Goal: Task Accomplishment & Management: Manage account settings

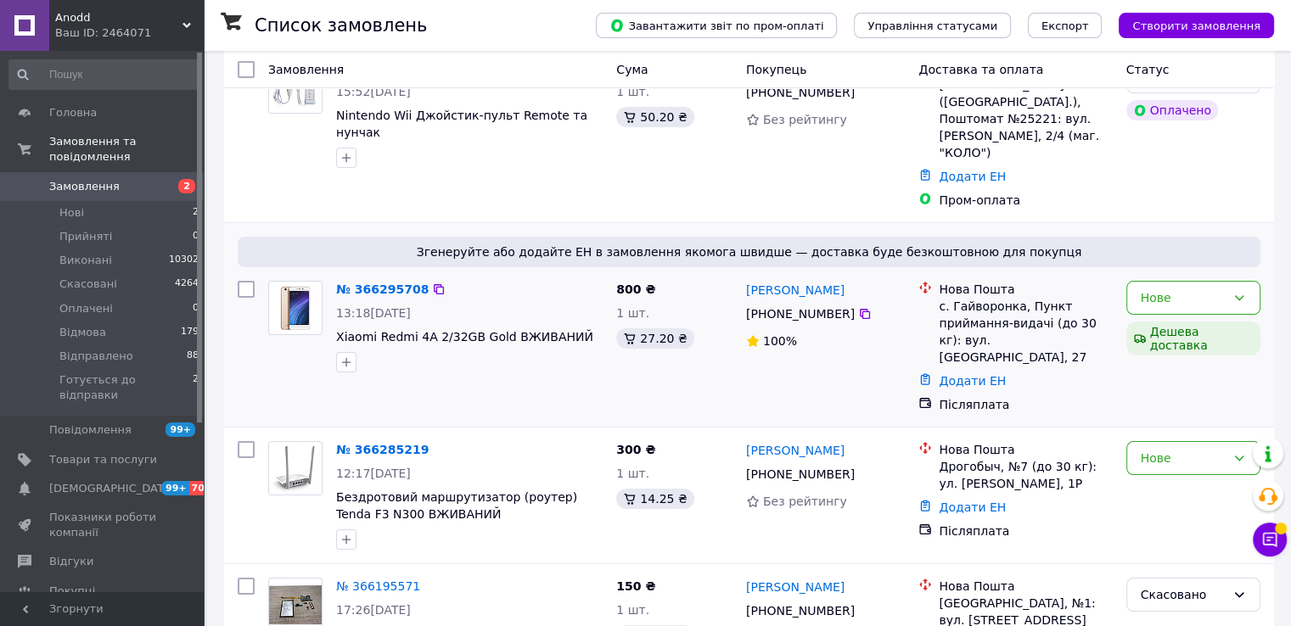
scroll to position [170, 0]
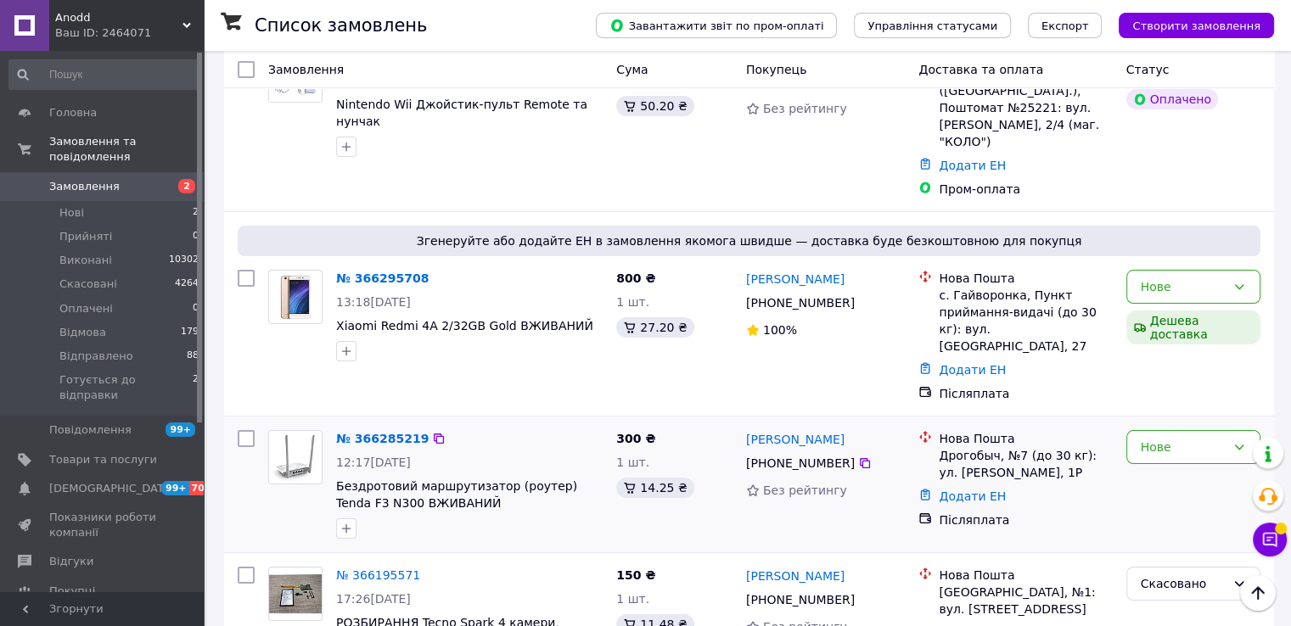
click at [1221, 424] on div "Нове" at bounding box center [1194, 485] width 148 height 122
click at [1222, 438] on div "Нове" at bounding box center [1183, 447] width 85 height 19
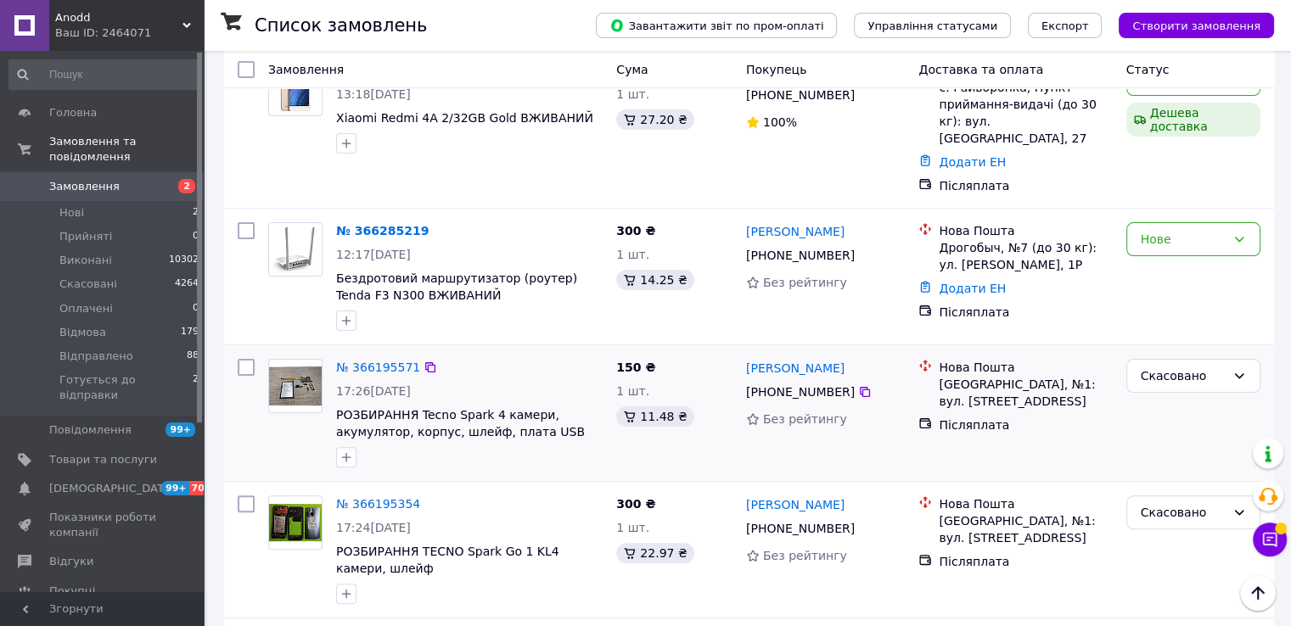
scroll to position [255, 0]
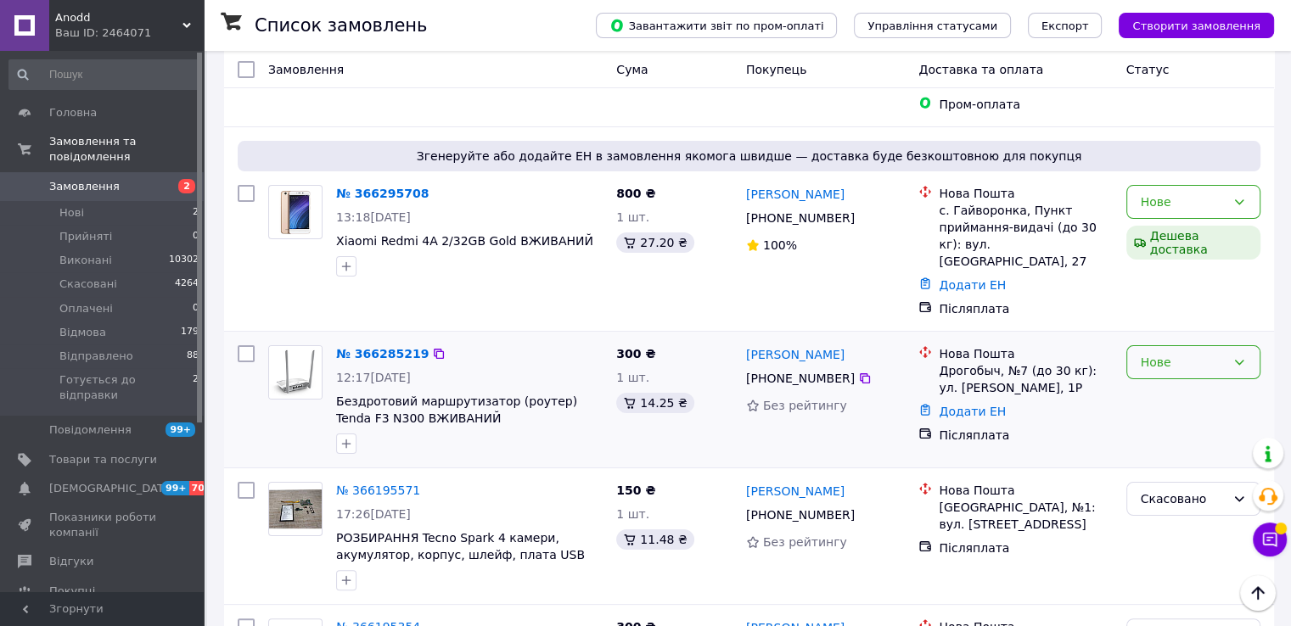
click at [1236, 356] on icon at bounding box center [1239, 363] width 14 height 14
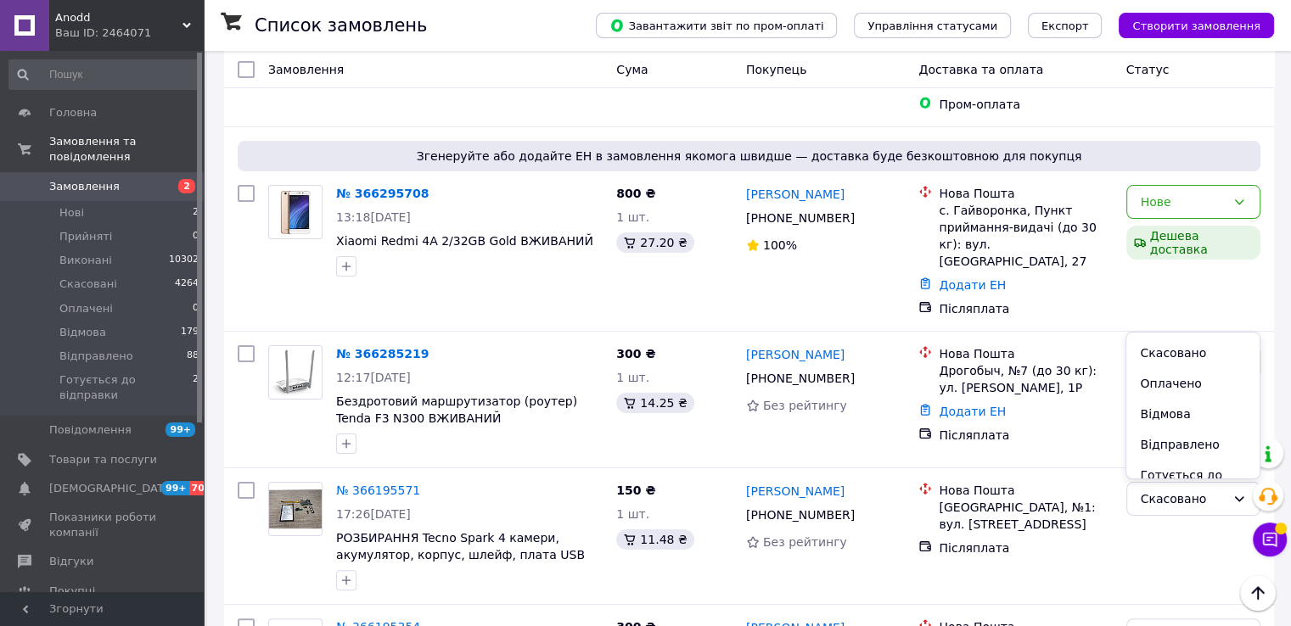
scroll to position [85, 0]
click at [1164, 461] on li "Готується до відправки" at bounding box center [1192, 455] width 132 height 48
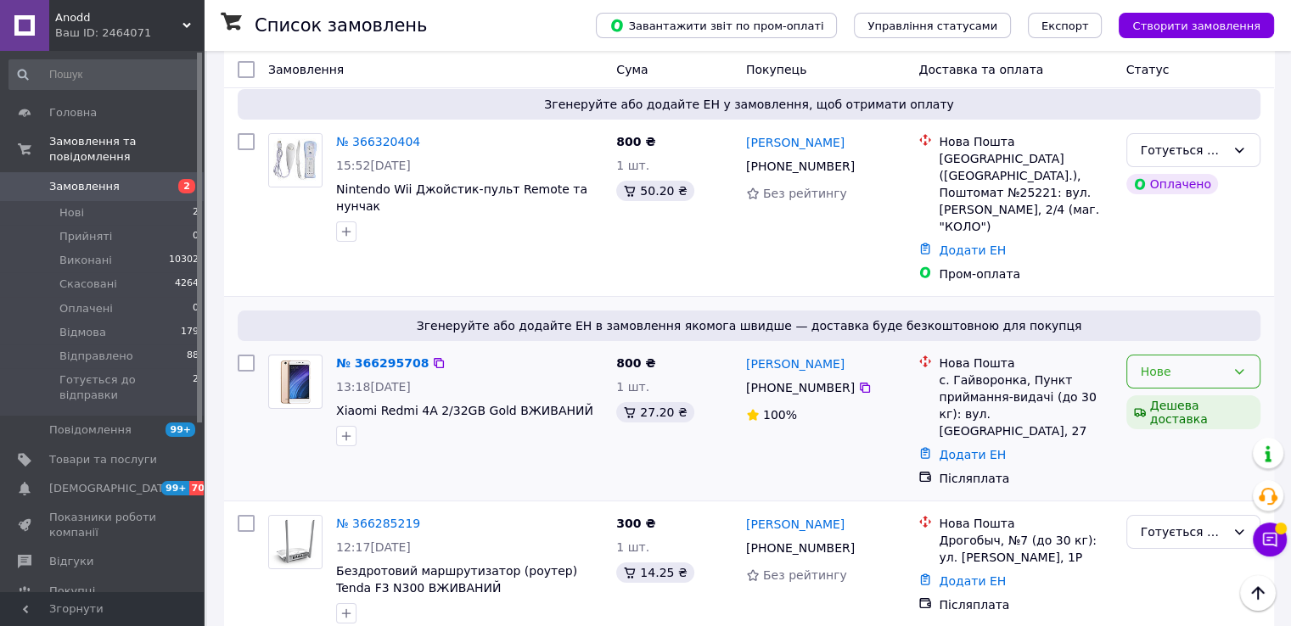
click at [1246, 355] on div "Нове" at bounding box center [1193, 372] width 134 height 34
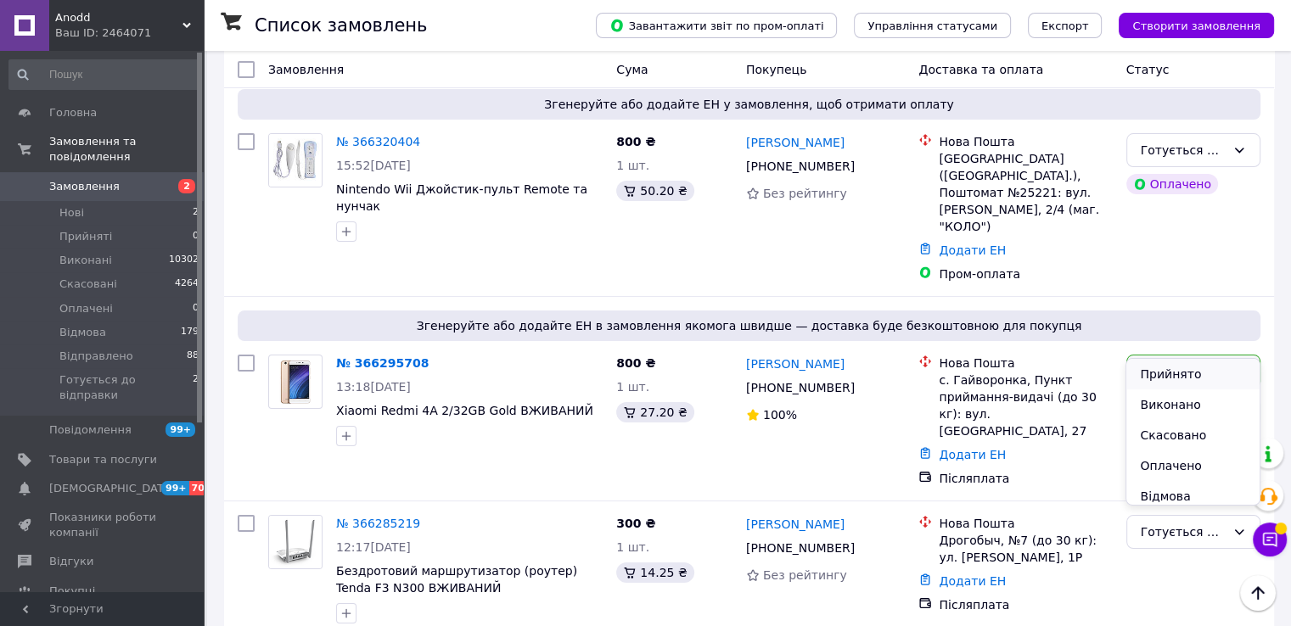
click at [1165, 370] on li "Прийнято" at bounding box center [1192, 374] width 132 height 31
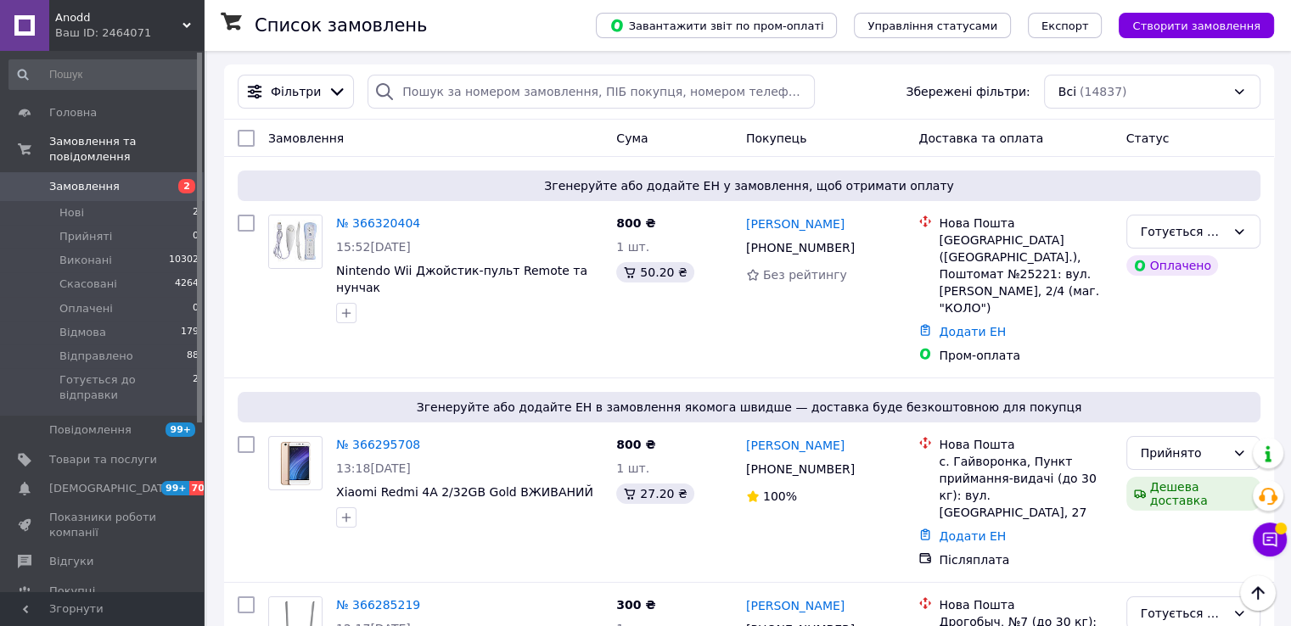
scroll to position [0, 0]
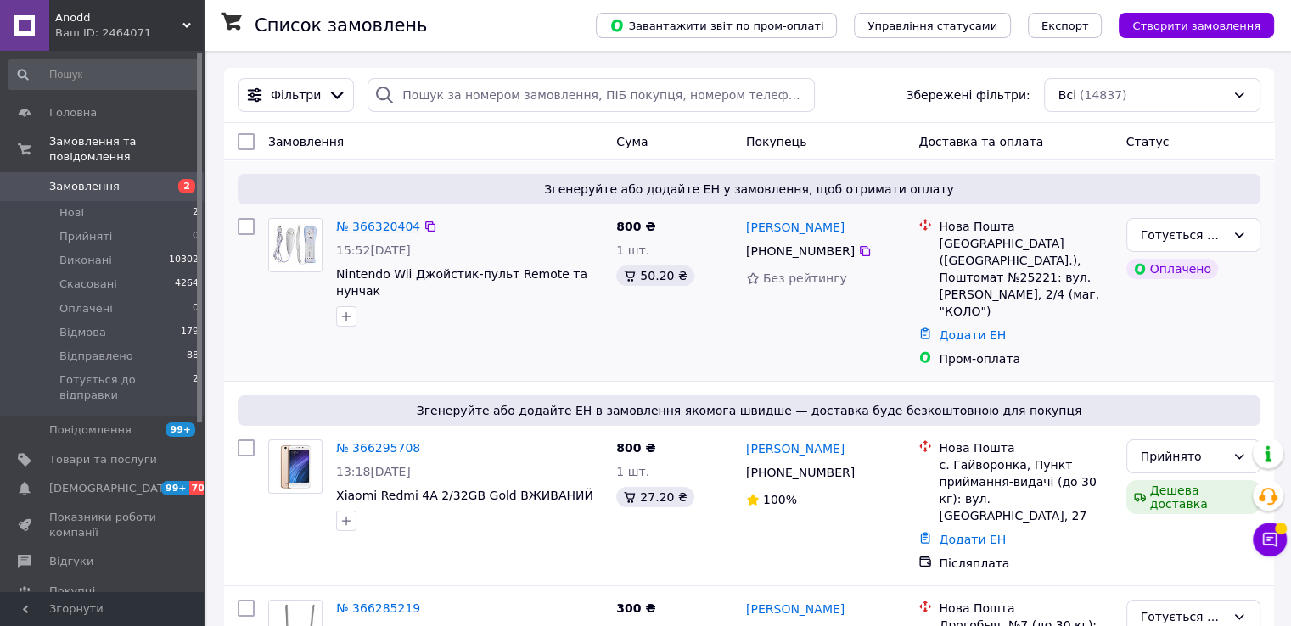
click at [381, 224] on link "№ 366320404" at bounding box center [378, 227] width 84 height 14
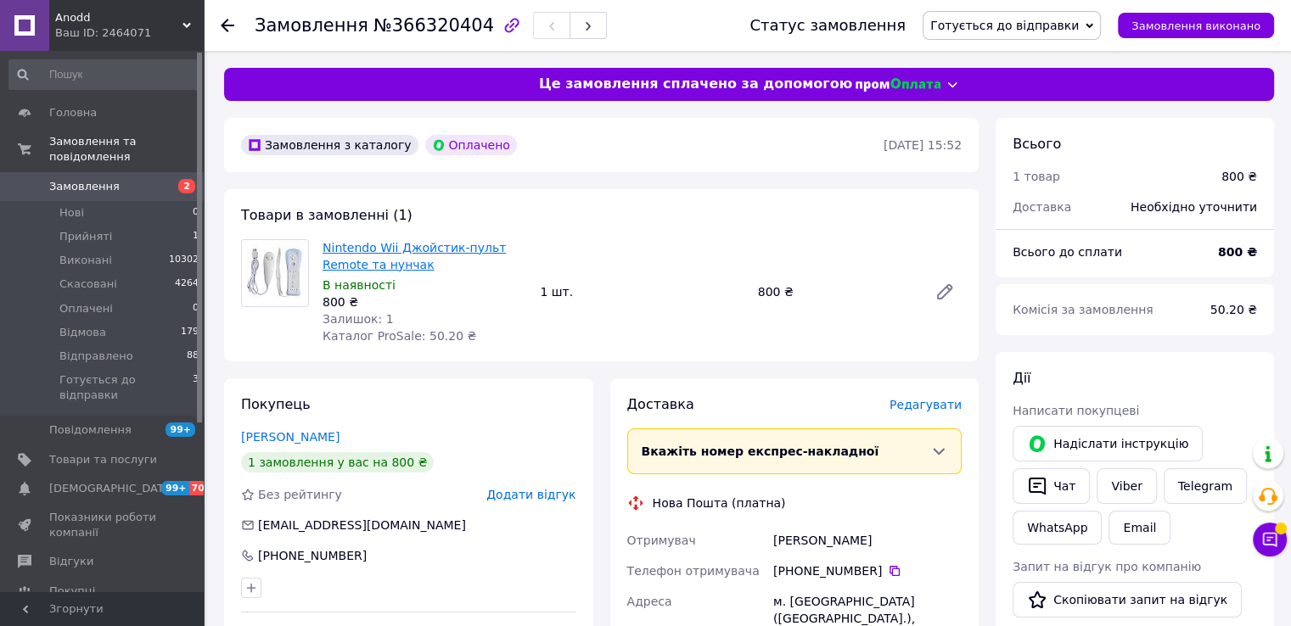
click at [352, 263] on link "Nintendo Wii Джойстик-пульт Remote та нунчак" at bounding box center [414, 256] width 183 height 31
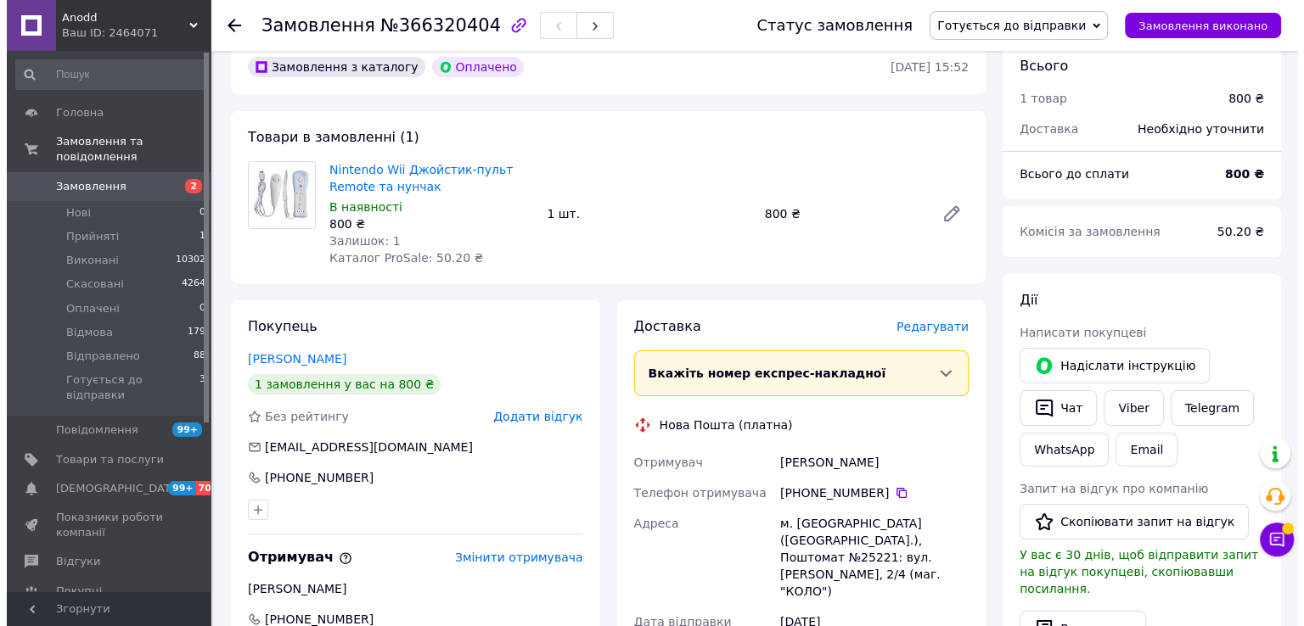
scroll to position [255, 0]
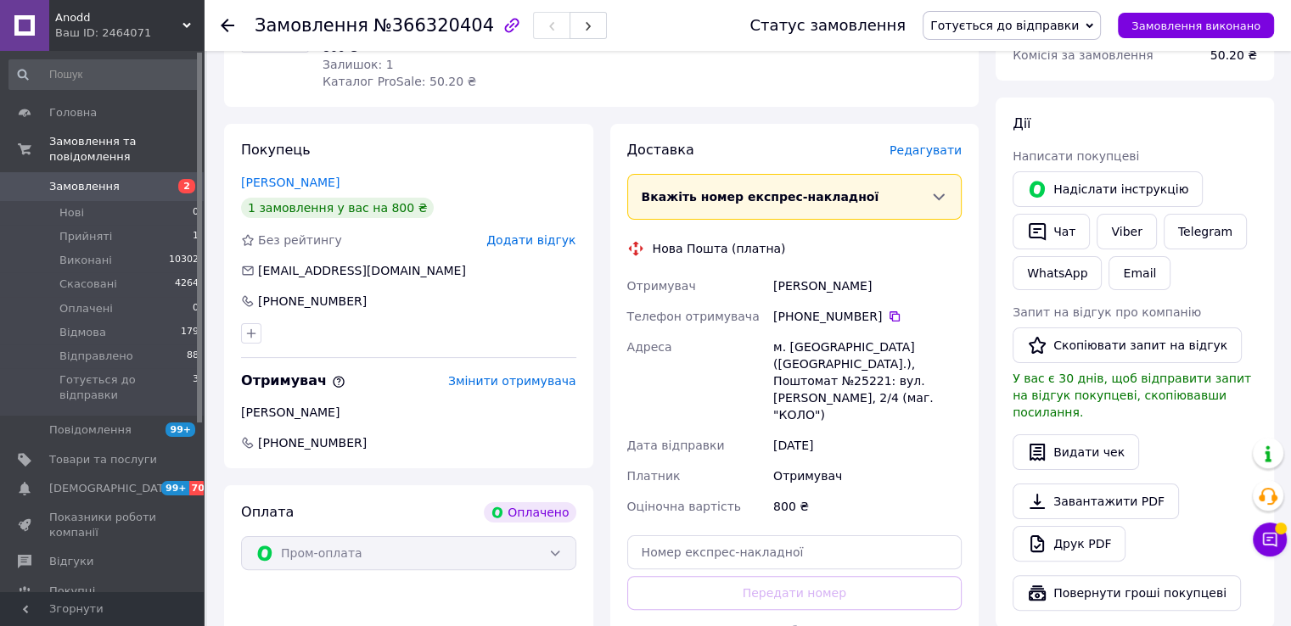
click at [942, 160] on div "Доставка Редагувати" at bounding box center [794, 151] width 335 height 20
click at [939, 151] on span "Редагувати" at bounding box center [926, 150] width 72 height 14
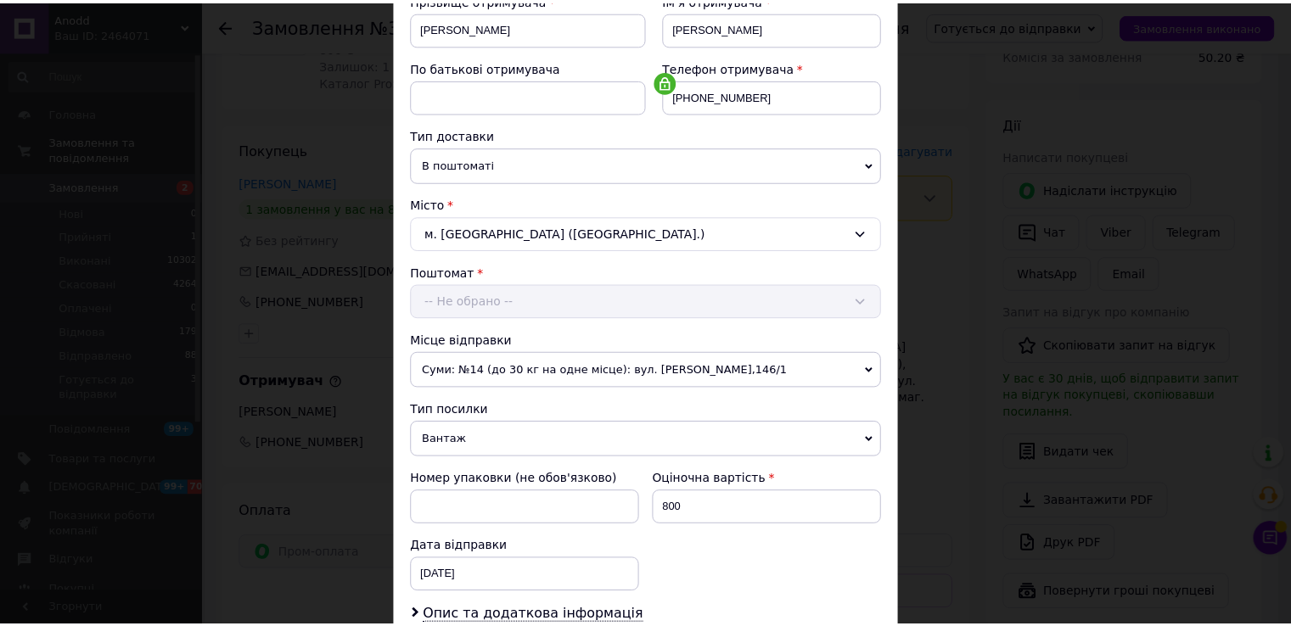
scroll to position [496, 0]
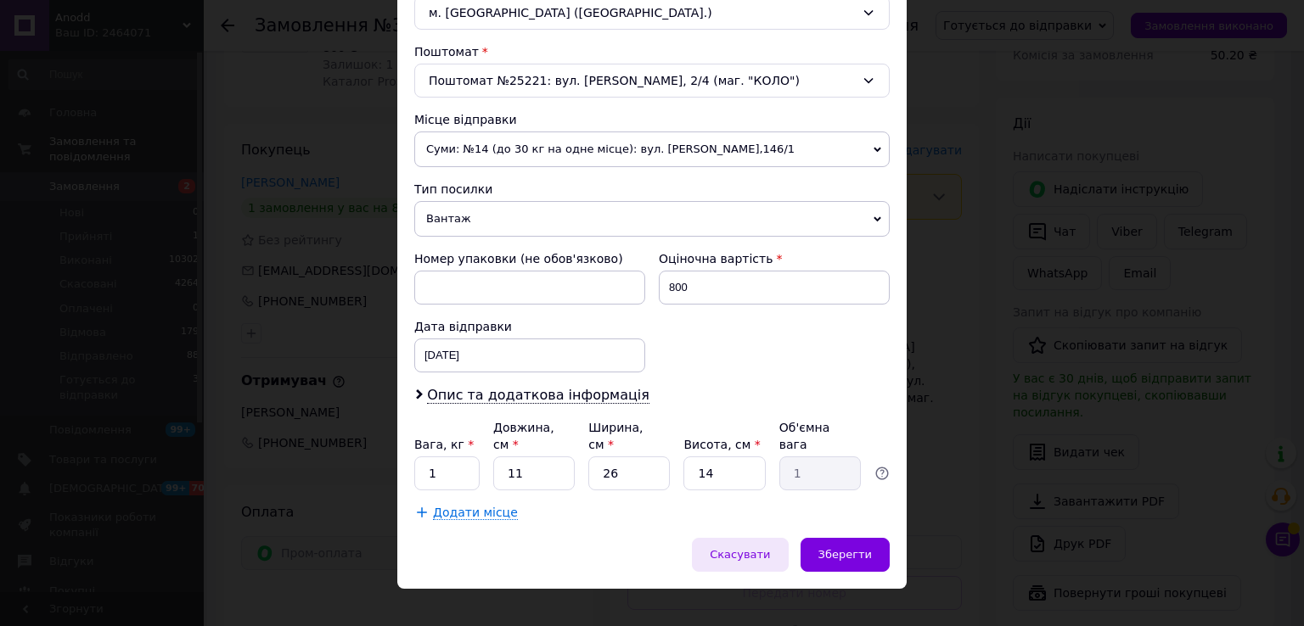
click at [727, 548] on span "Скасувати" at bounding box center [740, 554] width 60 height 13
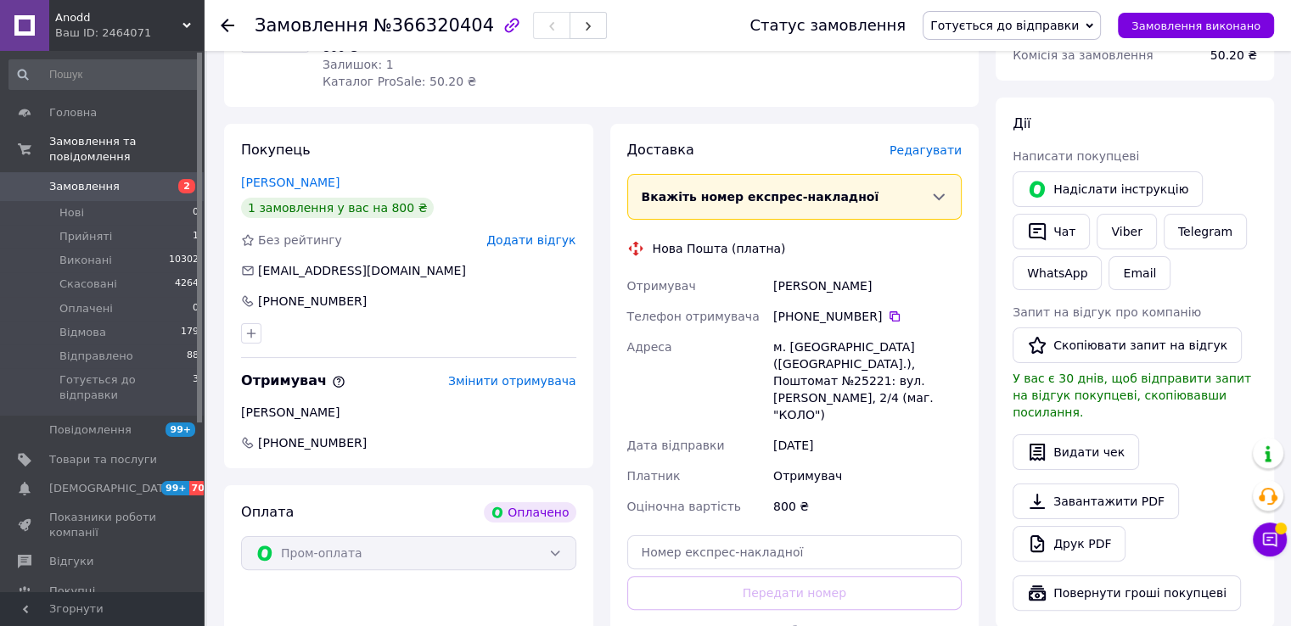
scroll to position [594, 0]
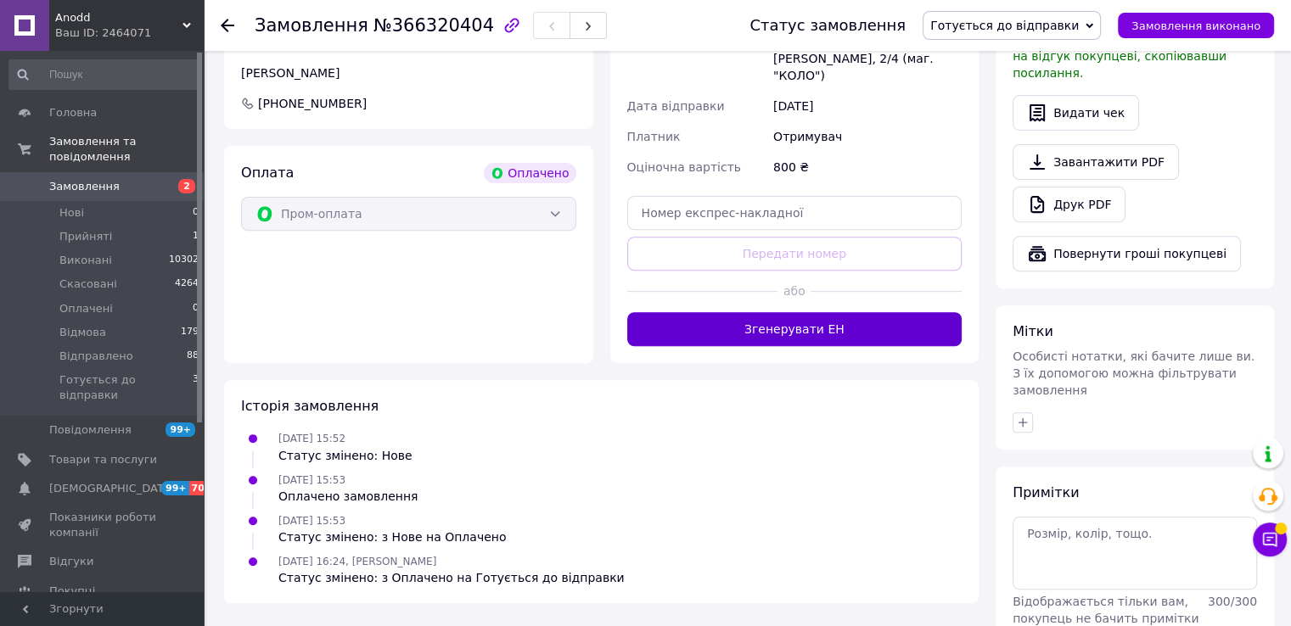
click at [770, 312] on button "Згенерувати ЕН" at bounding box center [794, 329] width 335 height 34
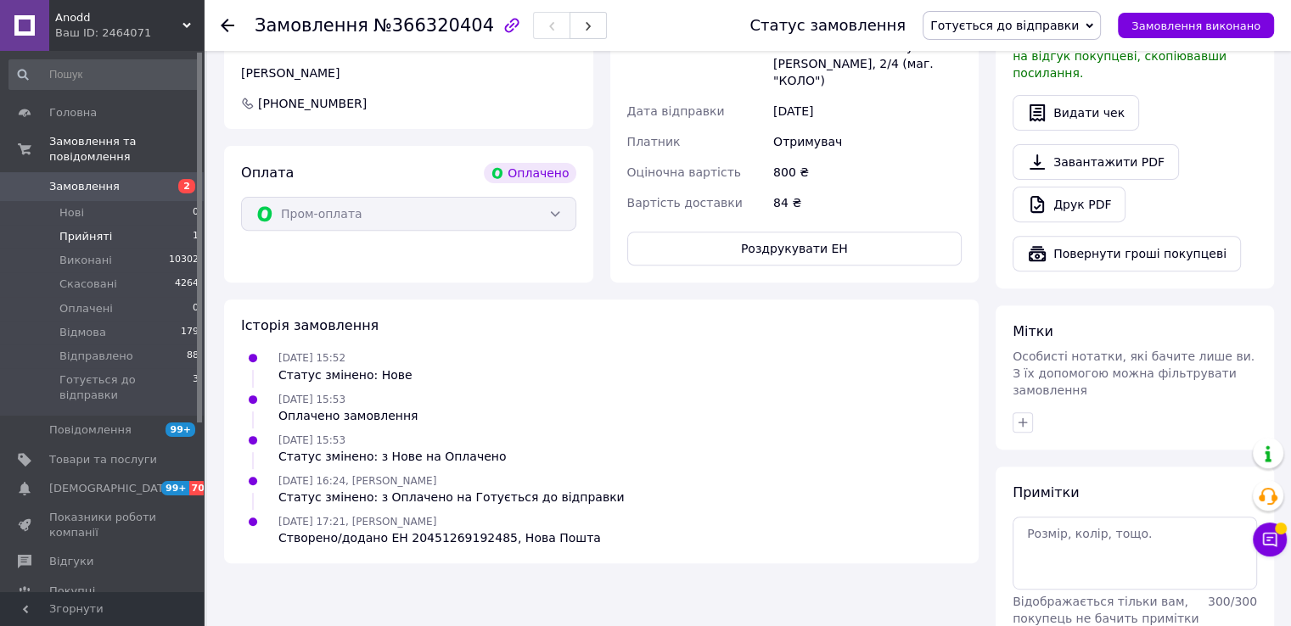
click at [93, 229] on span "Прийняті" at bounding box center [85, 236] width 53 height 15
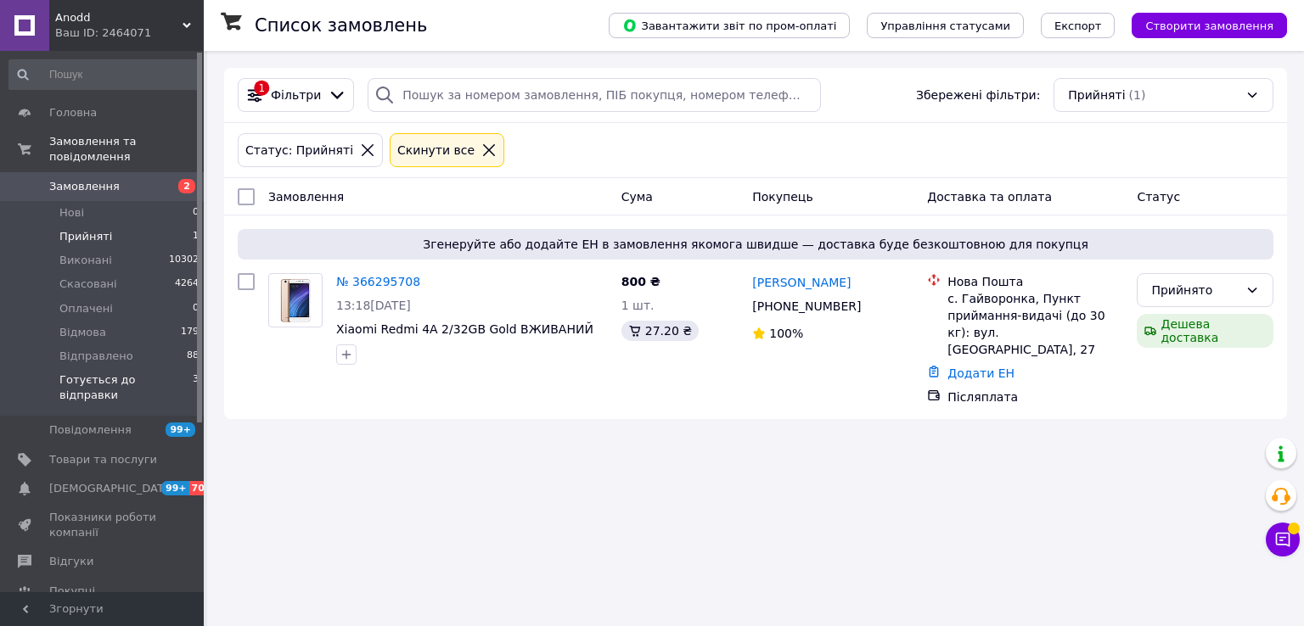
click at [76, 373] on span "Готується до відправки" at bounding box center [125, 388] width 133 height 31
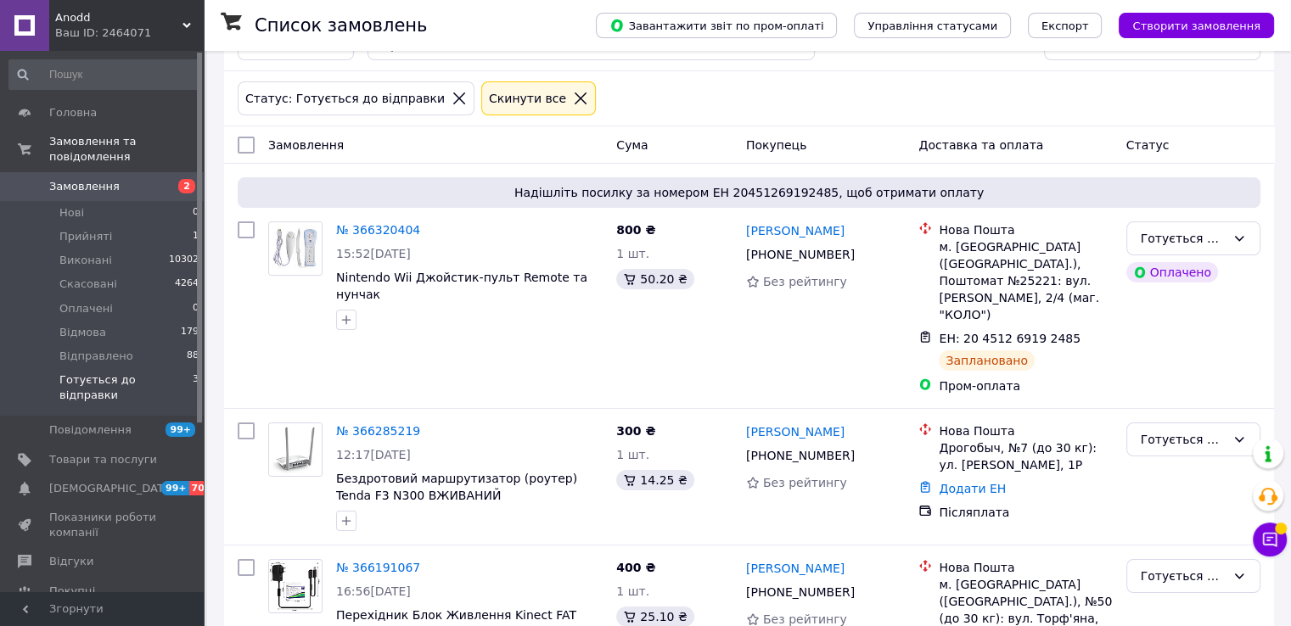
scroll to position [105, 0]
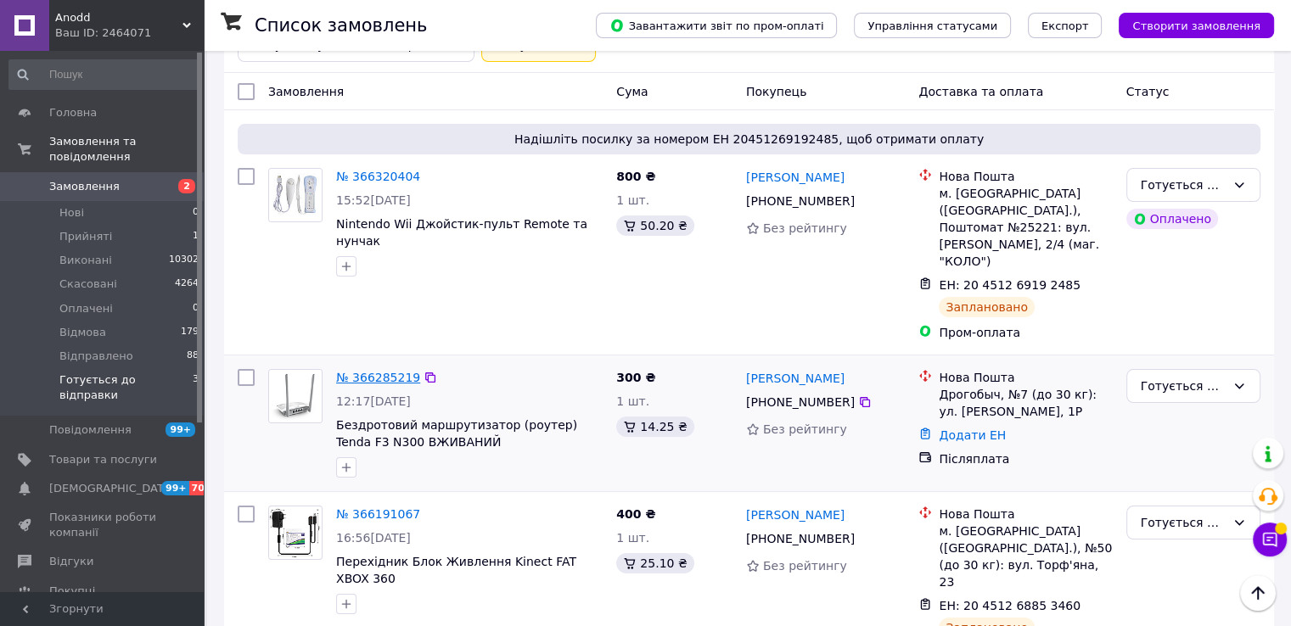
click at [402, 371] on link "№ 366285219" at bounding box center [378, 378] width 84 height 14
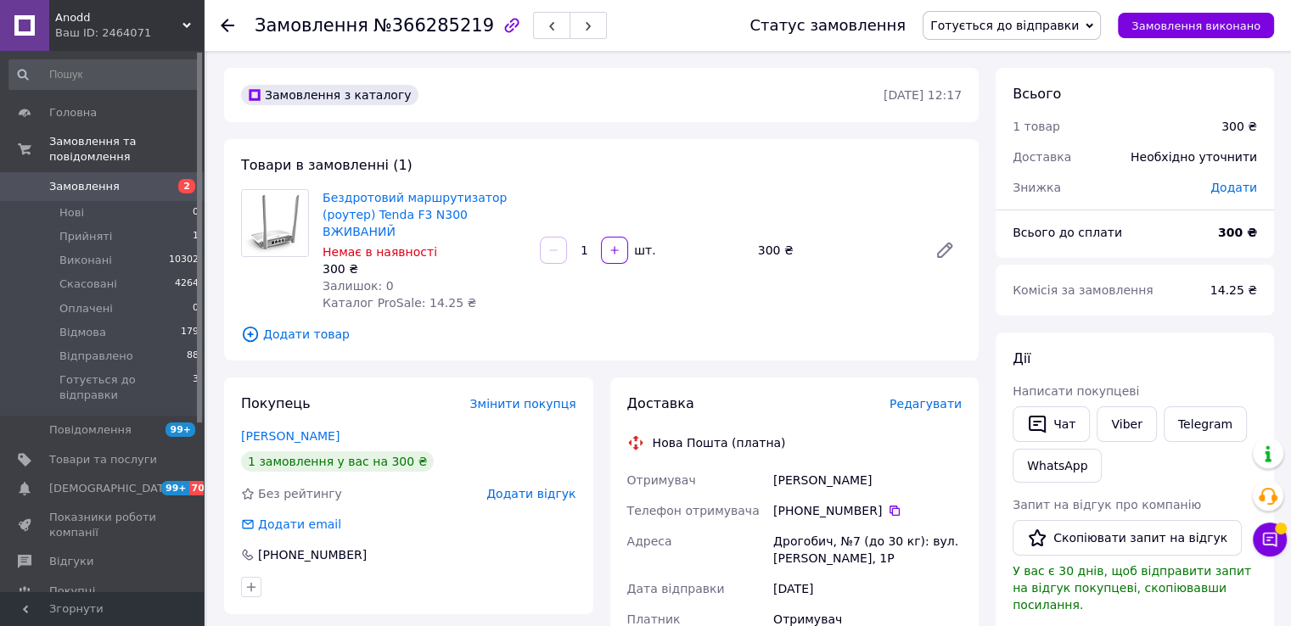
click at [935, 397] on span "Редагувати" at bounding box center [926, 404] width 72 height 14
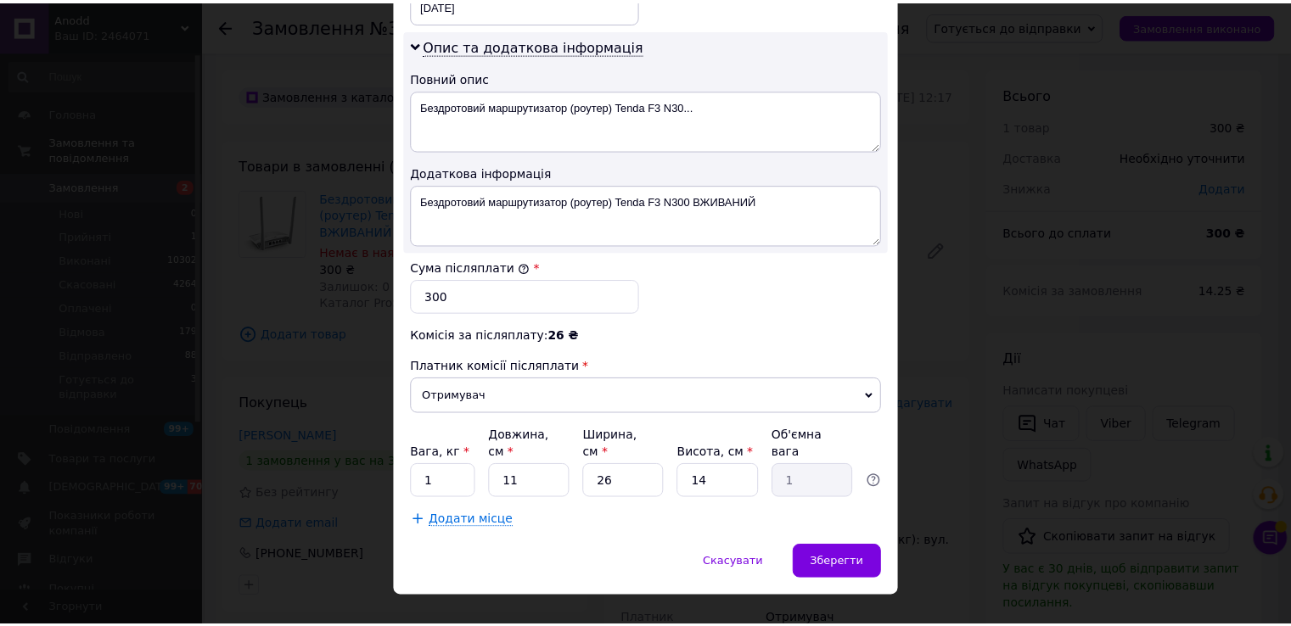
scroll to position [849, 0]
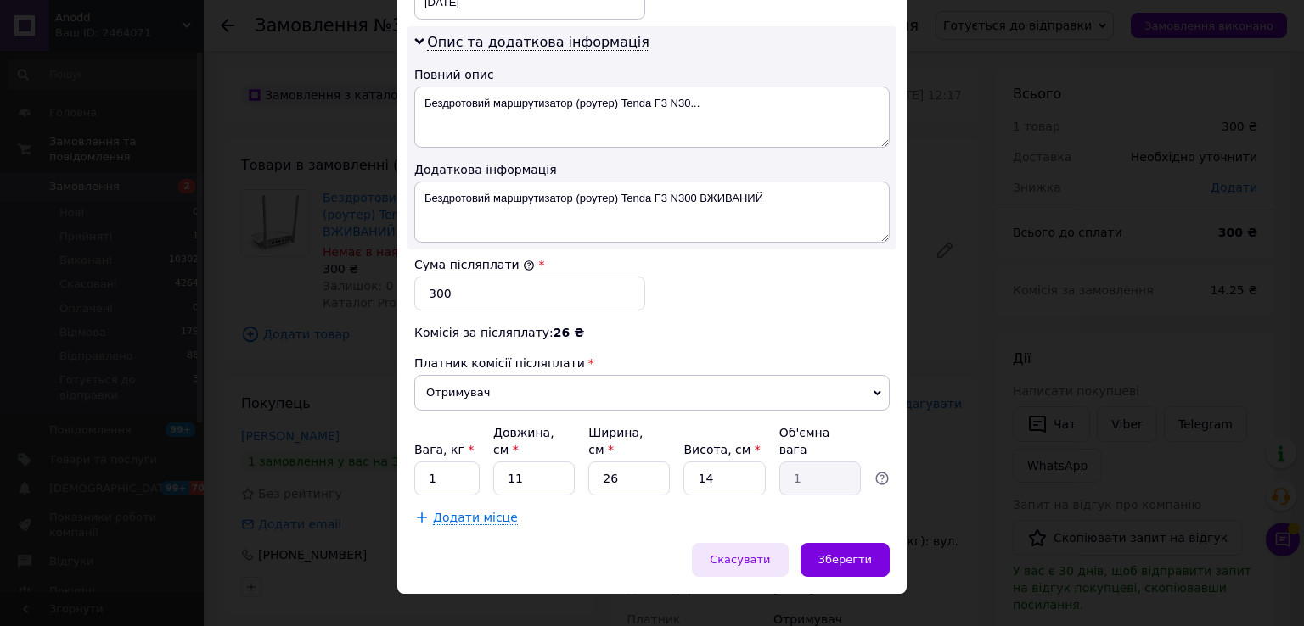
click at [747, 553] on span "Скасувати" at bounding box center [740, 559] width 60 height 13
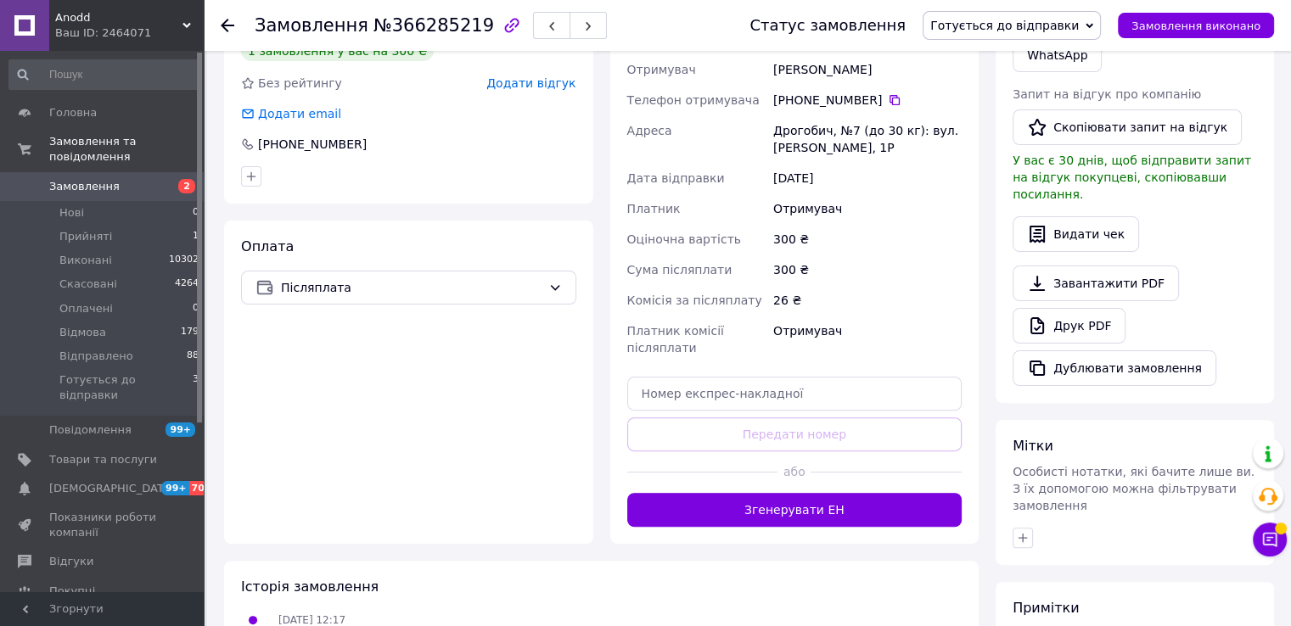
scroll to position [424, 0]
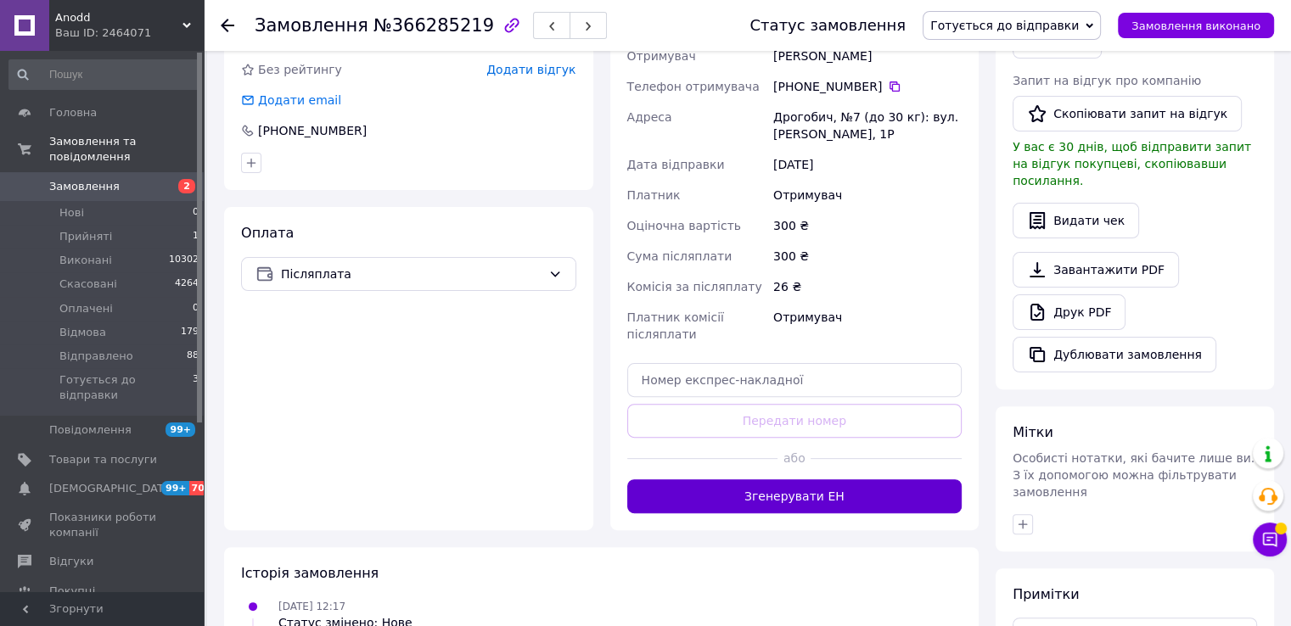
click at [800, 489] on button "Згенерувати ЕН" at bounding box center [794, 497] width 335 height 34
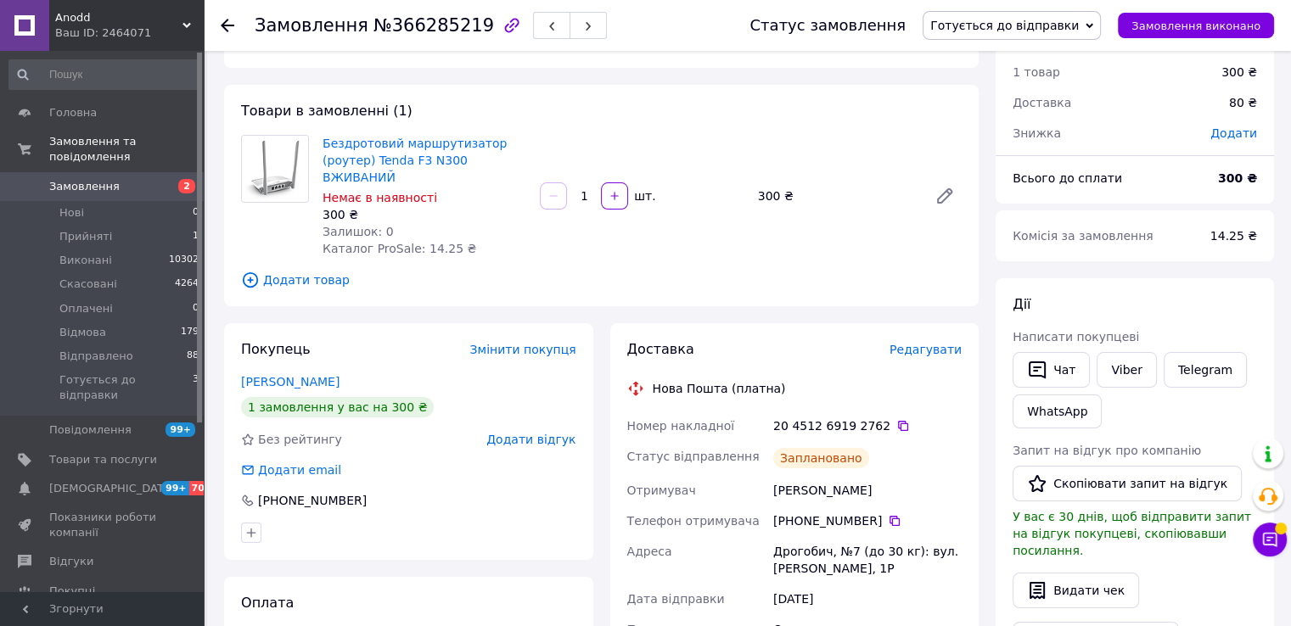
scroll to position [85, 0]
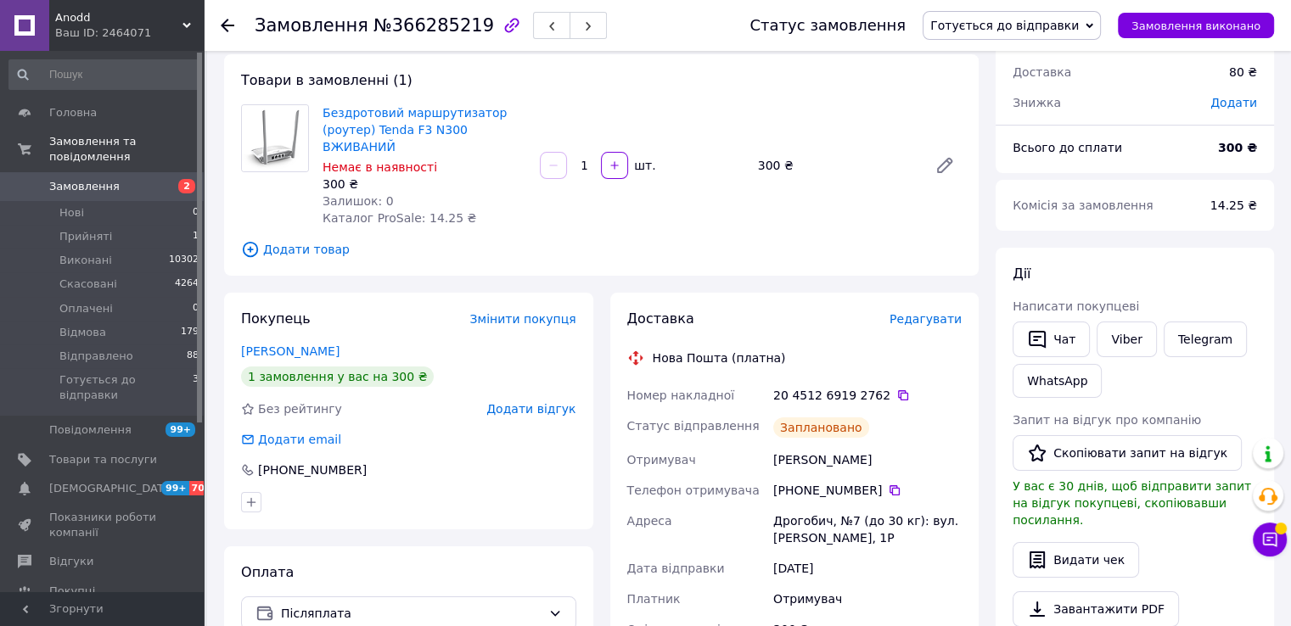
click at [217, 86] on div "Замовлення з каталогу [DATE] 12:17 Товари в замовленні (1) Бездротовий маршрути…" at bounding box center [602, 558] width 772 height 1150
click at [76, 349] on span "Відправлено" at bounding box center [96, 356] width 74 height 15
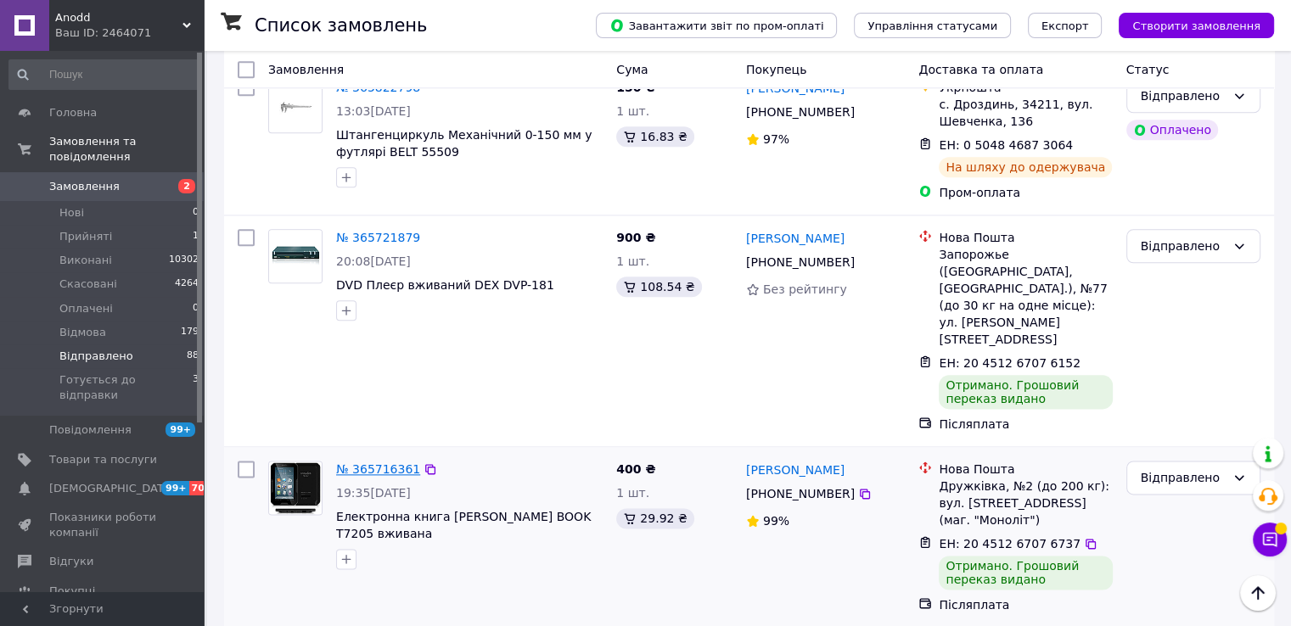
scroll to position [1952, 0]
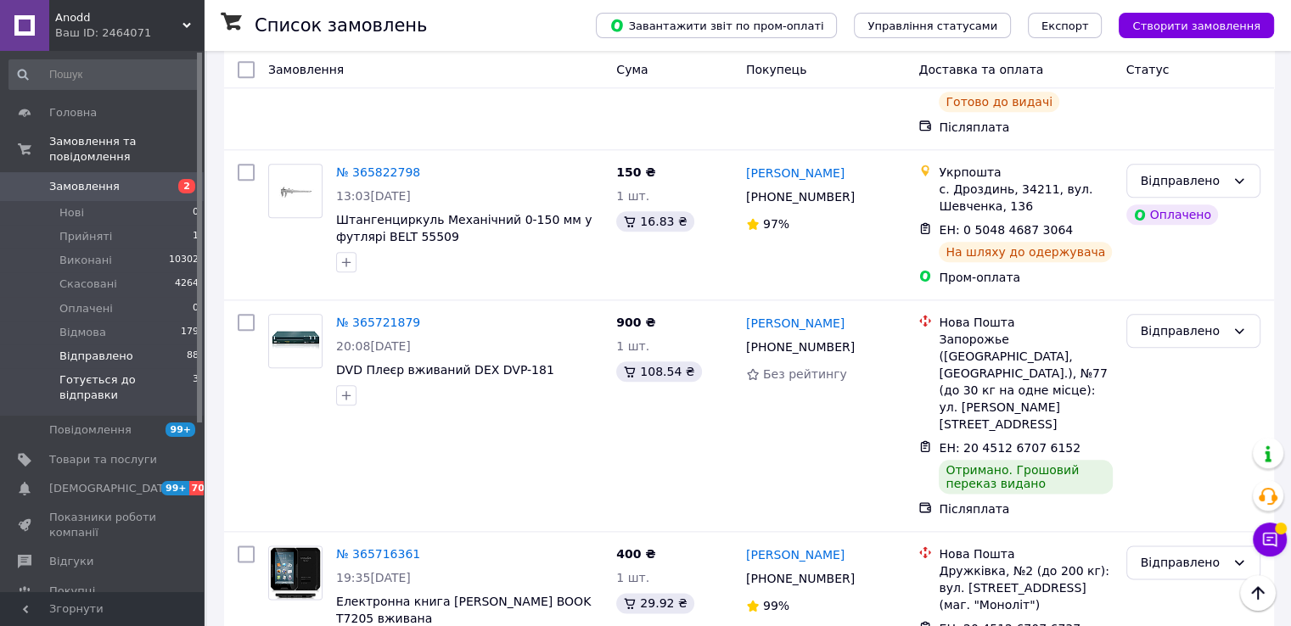
click at [129, 373] on span "Готується до відправки" at bounding box center [125, 388] width 133 height 31
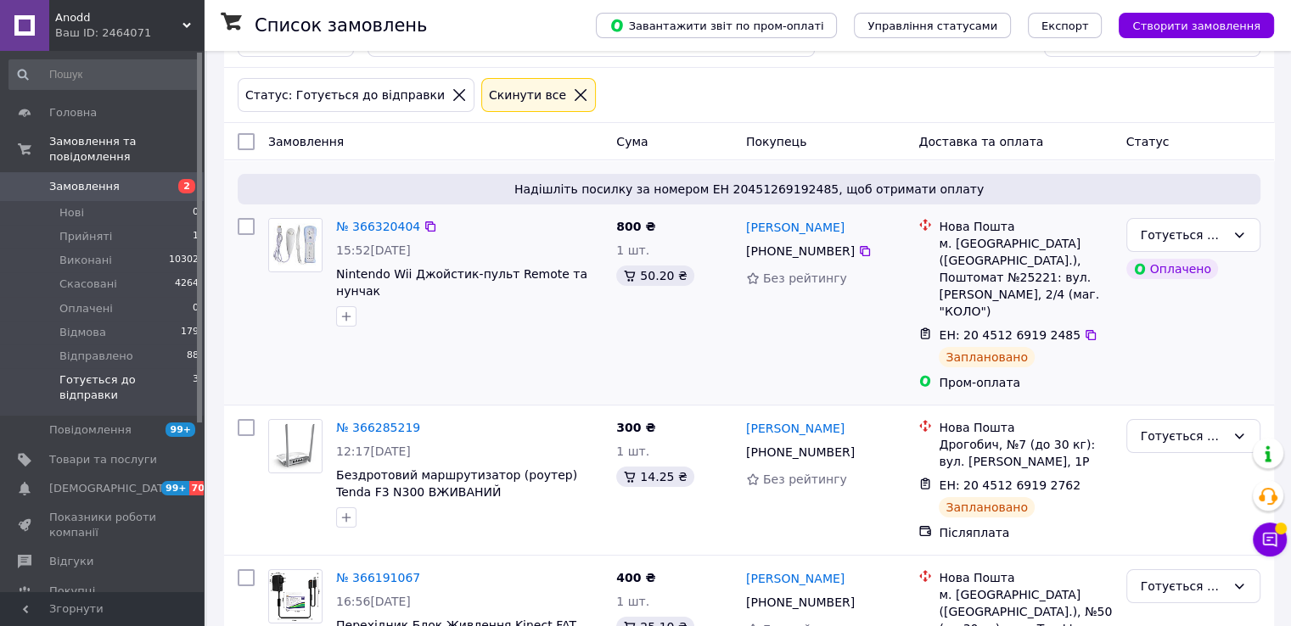
scroll to position [85, 0]
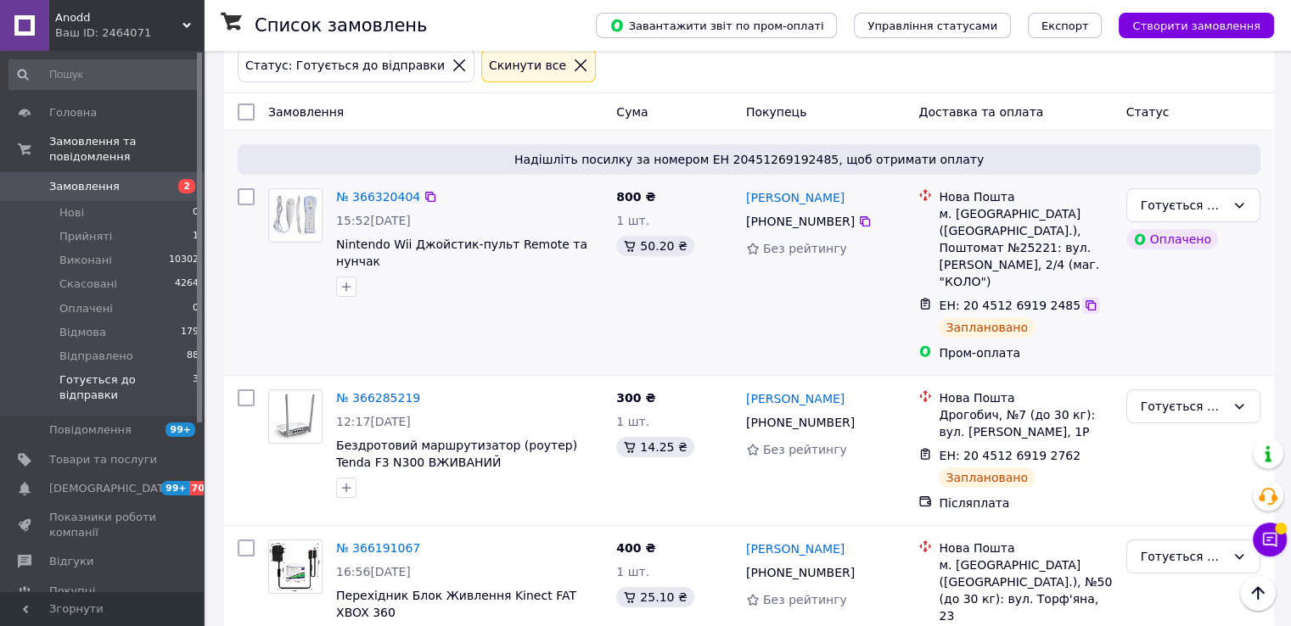
click at [1084, 299] on icon at bounding box center [1091, 306] width 14 height 14
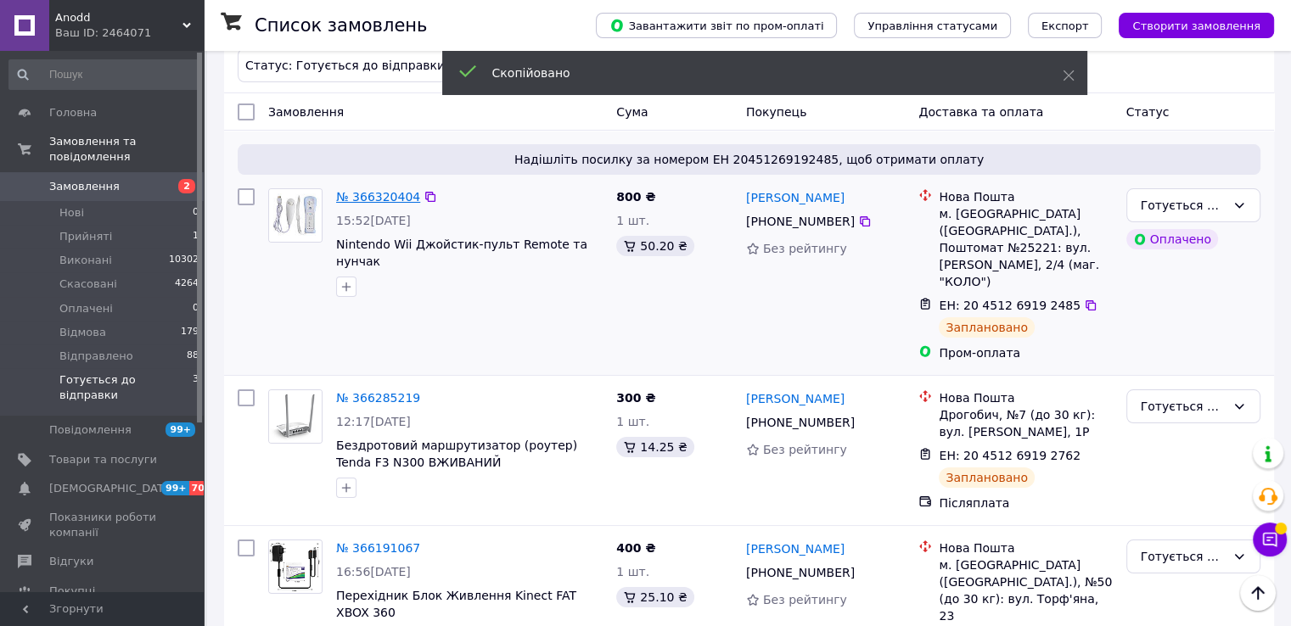
click at [366, 201] on link "№ 366320404" at bounding box center [378, 197] width 84 height 14
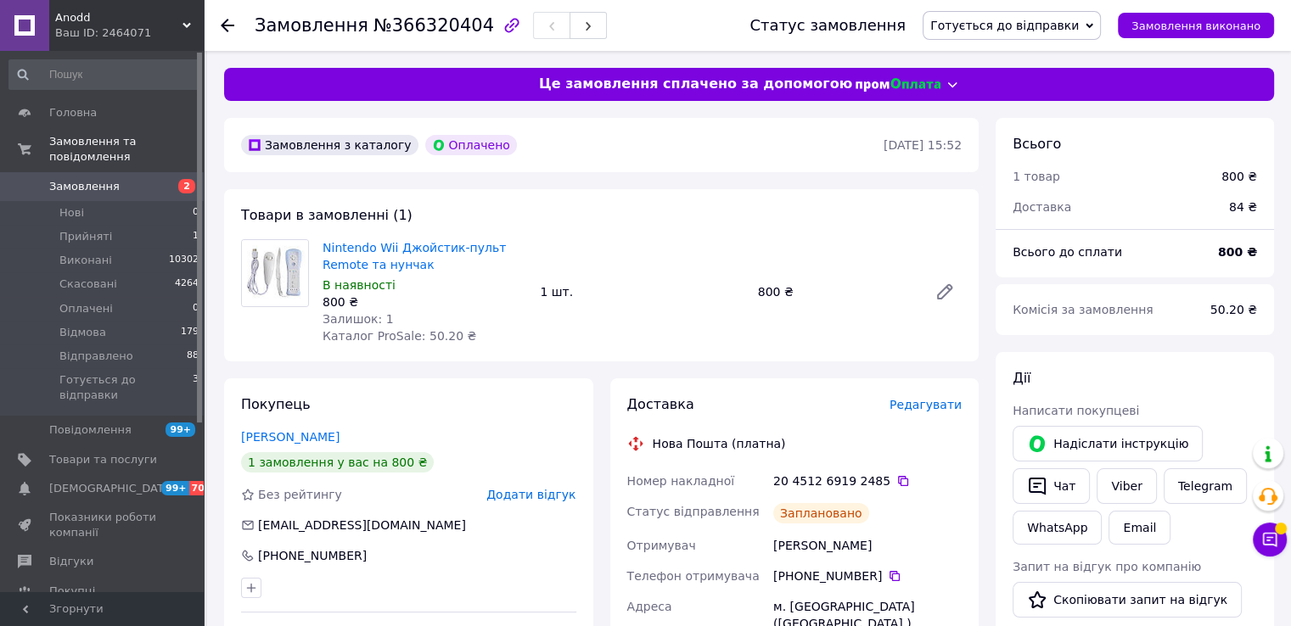
scroll to position [340, 0]
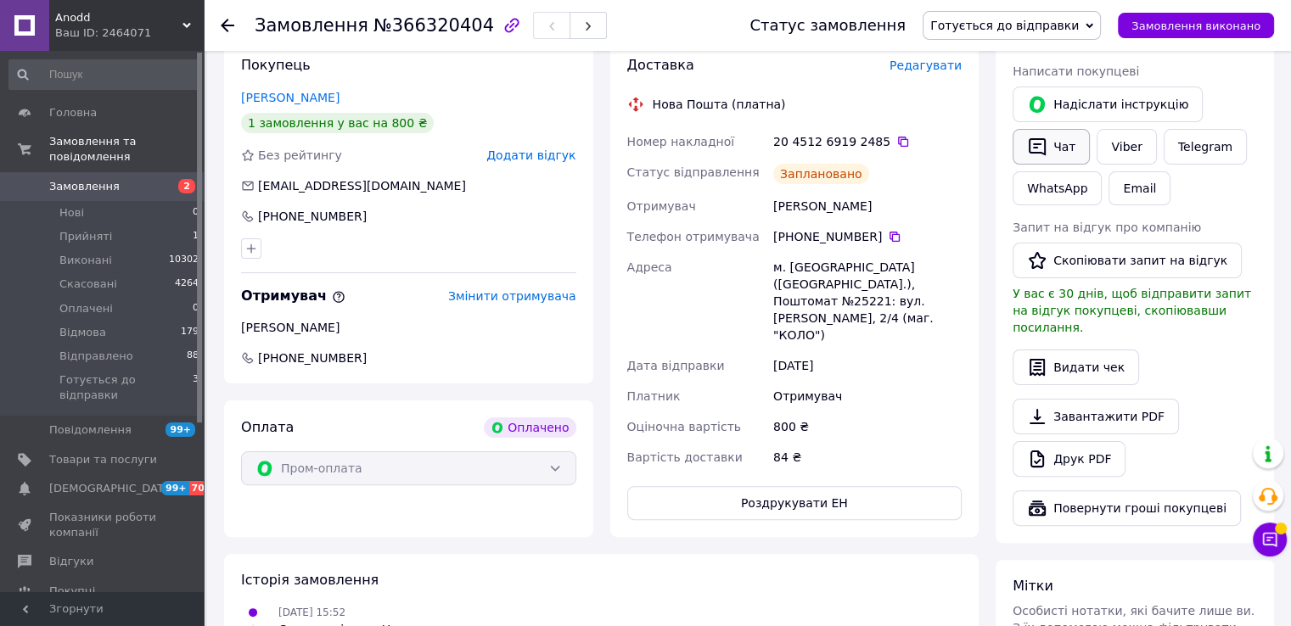
click at [1053, 153] on button "Чат" at bounding box center [1051, 147] width 77 height 36
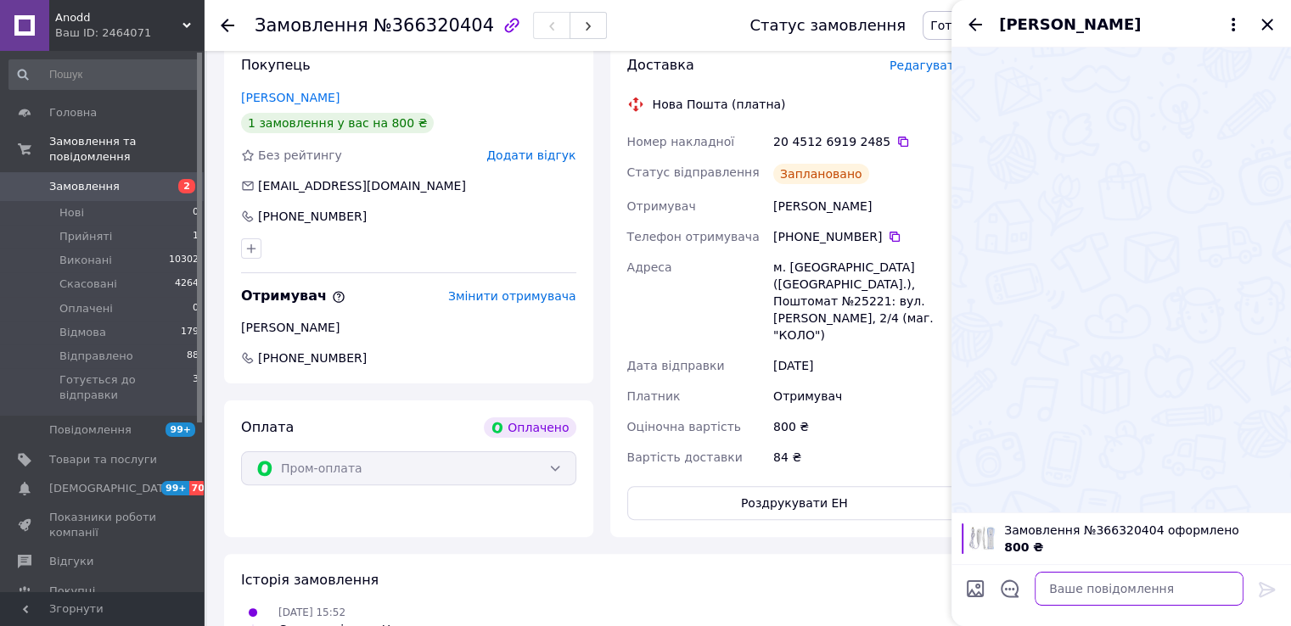
drag, startPoint x: 1070, startPoint y: 575, endPoint x: 1055, endPoint y: 571, distance: 15.0
click at [1066, 575] on textarea at bounding box center [1139, 589] width 209 height 34
paste textarea "20451269192485"
type textarea "Нова пошта 20451269192485"
